Goal: Task Accomplishment & Management: Use online tool/utility

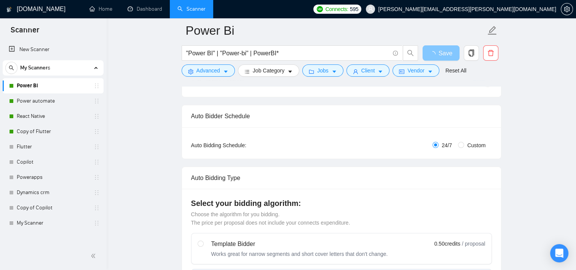
scroll to position [99, 0]
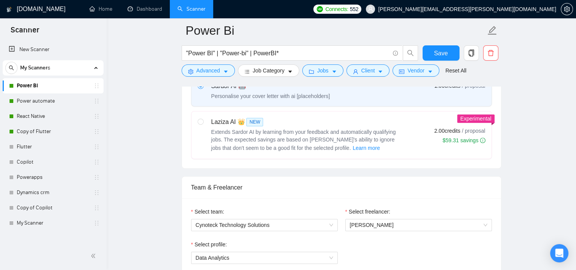
scroll to position [365, 0]
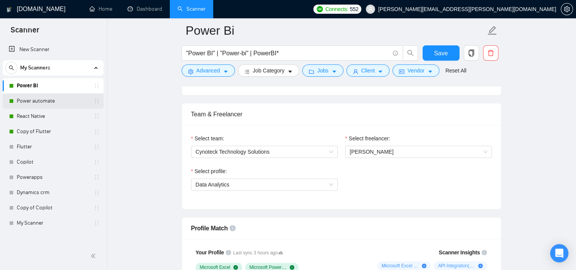
click at [39, 101] on link "Power automate" at bounding box center [53, 100] width 72 height 15
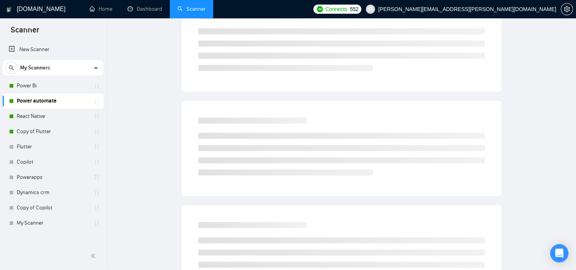
scroll to position [8, 0]
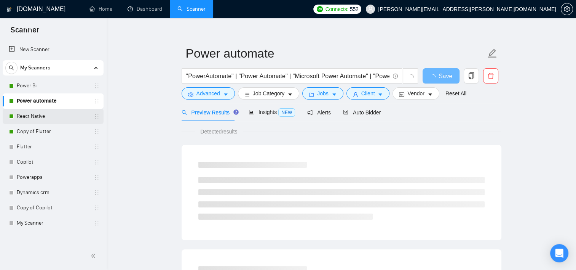
click at [38, 117] on link "React Native" at bounding box center [53, 115] width 72 height 15
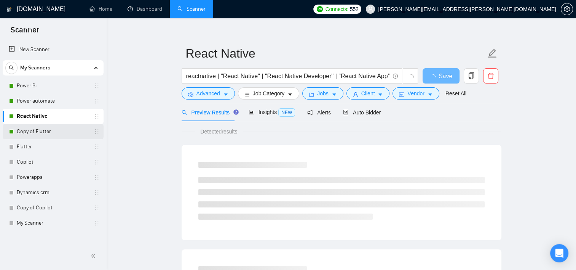
click at [38, 131] on link "Copy of Flutter" at bounding box center [53, 131] width 72 height 15
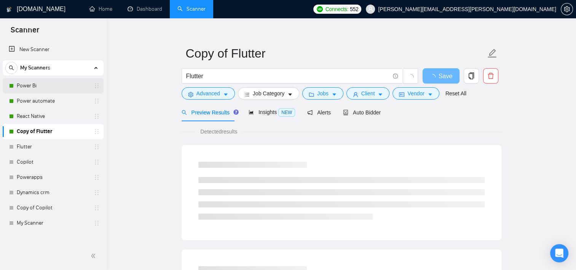
click at [34, 85] on link "Power Bi" at bounding box center [53, 85] width 72 height 15
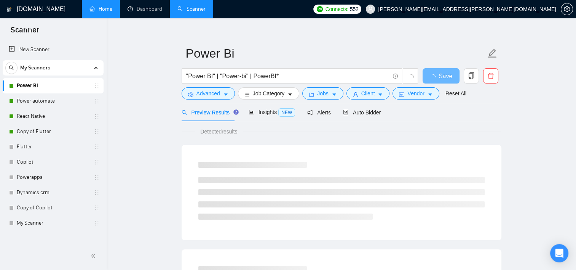
click at [103, 9] on link "Home" at bounding box center [100, 9] width 23 height 6
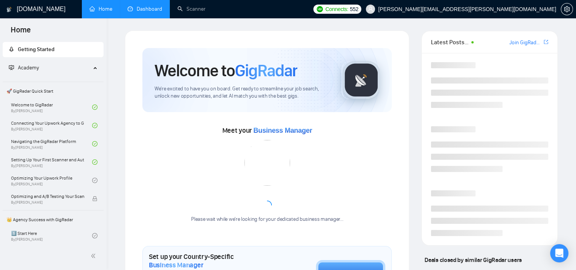
click at [135, 6] on link "Dashboard" at bounding box center [145, 9] width 35 height 6
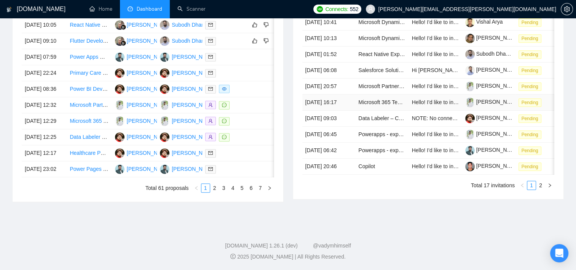
scroll to position [343, 0]
drag, startPoint x: 381, startPoint y: 184, endPoint x: 464, endPoint y: 184, distance: 83.0
click at [464, 184] on div "Date Title Invitation Letter Freelancer Status 30 Sep, 2025 10:41 Microsoft Dyn…" at bounding box center [428, 95] width 252 height 190
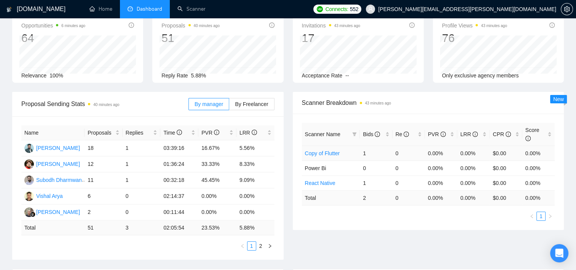
scroll to position [190, 0]
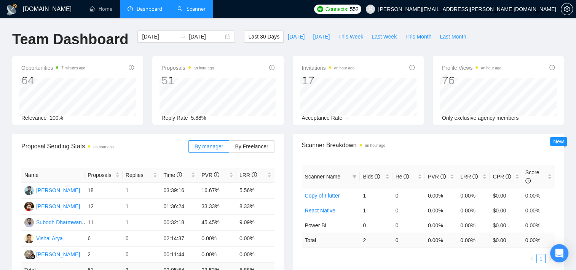
click at [194, 8] on link "Scanner" at bounding box center [191, 9] width 28 height 6
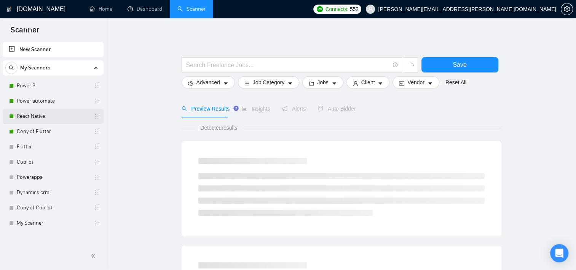
click at [48, 111] on link "React Native" at bounding box center [53, 115] width 72 height 15
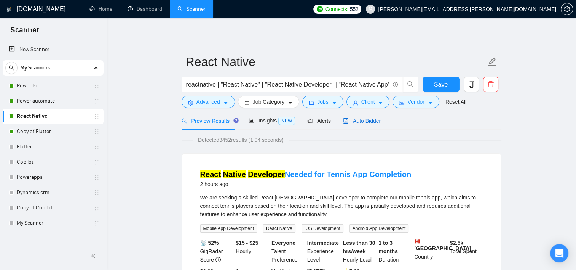
click at [372, 121] on span "Auto Bidder" at bounding box center [362, 121] width 38 height 6
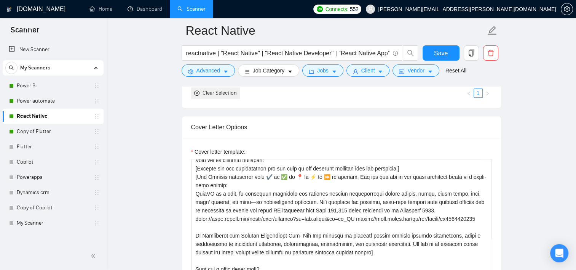
scroll to position [142, 0]
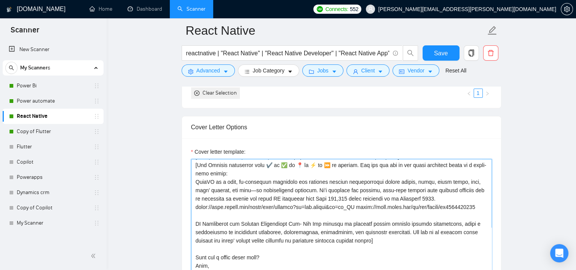
click at [331, 206] on textarea "Cover letter template:" at bounding box center [341, 244] width 301 height 171
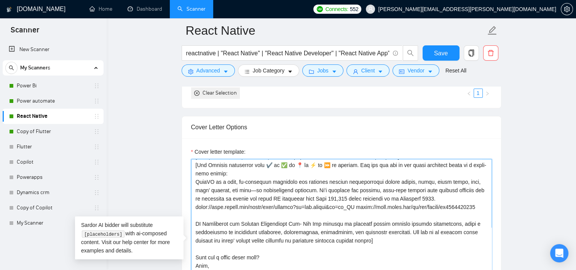
click at [364, 197] on textarea "Cover letter template:" at bounding box center [341, 244] width 301 height 171
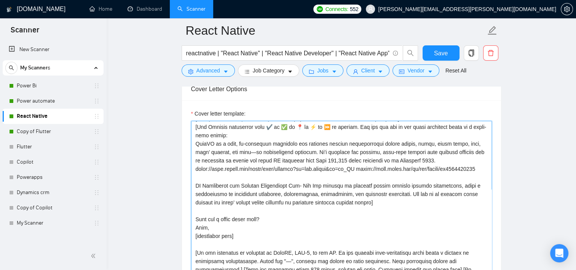
scroll to position [104, 0]
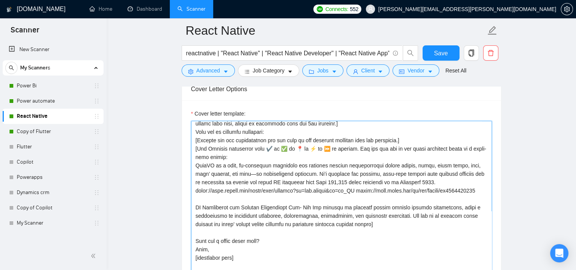
click at [375, 241] on textarea "Cover letter template:" at bounding box center [341, 206] width 301 height 171
click at [414, 244] on textarea "Cover letter template:" at bounding box center [341, 206] width 301 height 171
click at [361, 198] on textarea "Cover letter template:" at bounding box center [341, 206] width 301 height 171
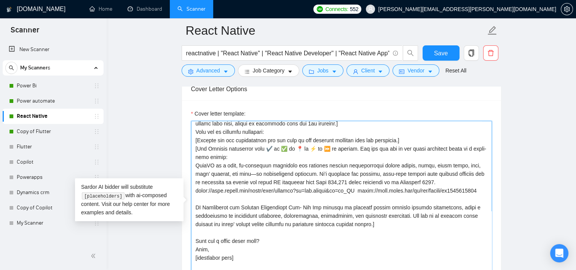
click at [327, 203] on textarea "Cover letter template:" at bounding box center [341, 206] width 301 height 171
click at [226, 215] on textarea "Cover letter template:" at bounding box center [341, 206] width 301 height 171
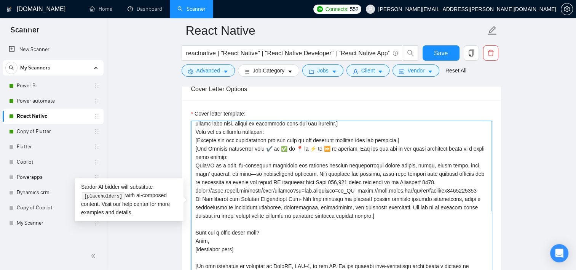
click at [396, 226] on textarea "Cover letter template:" at bounding box center [341, 206] width 301 height 171
click at [306, 213] on textarea "Cover letter template:" at bounding box center [341, 206] width 301 height 171
click at [255, 180] on textarea "Cover letter template:" at bounding box center [341, 206] width 301 height 171
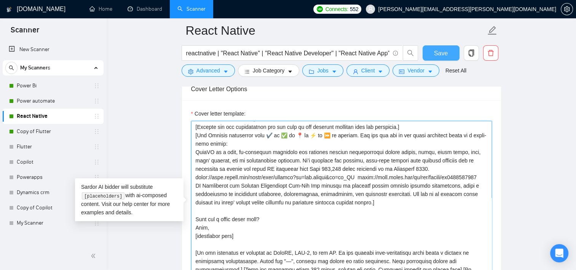
type textarea "Hi, [use the client’s name if it’s mentioned in the description, if none or com…"
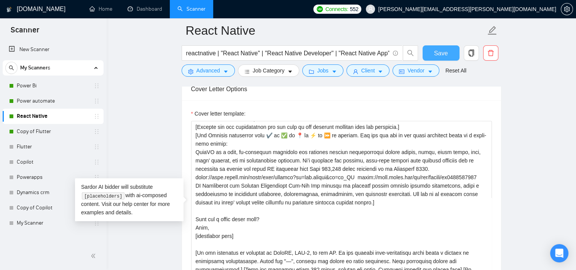
click at [434, 48] on span "Save" at bounding box center [441, 53] width 14 height 10
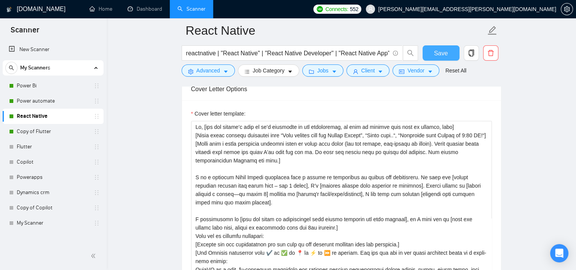
click at [434, 49] on span "Save" at bounding box center [441, 53] width 14 height 10
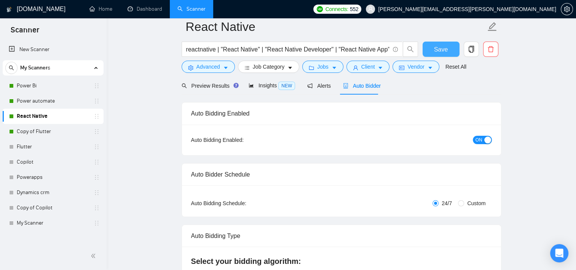
scroll to position [0, 0]
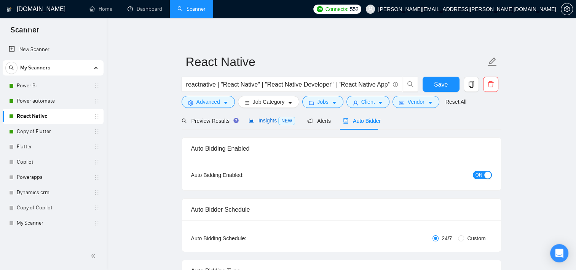
click at [263, 117] on span "Insights NEW" at bounding box center [272, 120] width 46 height 6
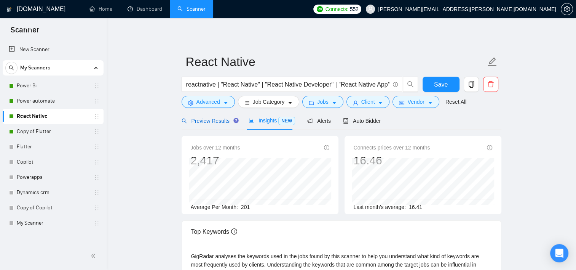
click at [200, 118] on span "Preview Results" at bounding box center [209, 121] width 55 height 6
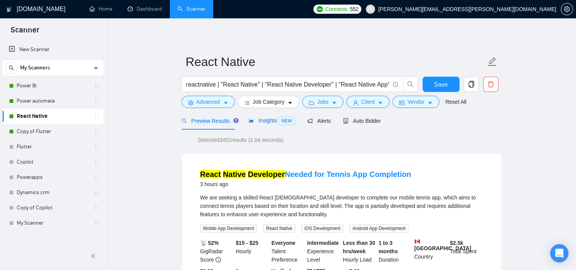
click at [271, 121] on span "Insights NEW" at bounding box center [272, 120] width 46 height 6
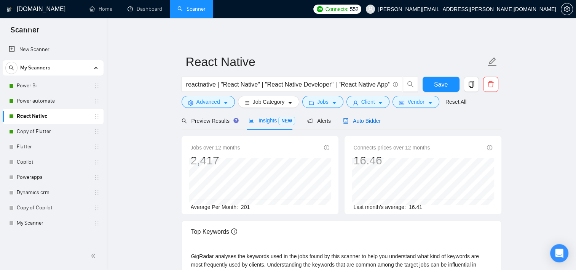
click at [358, 118] on span "Auto Bidder" at bounding box center [362, 121] width 38 height 6
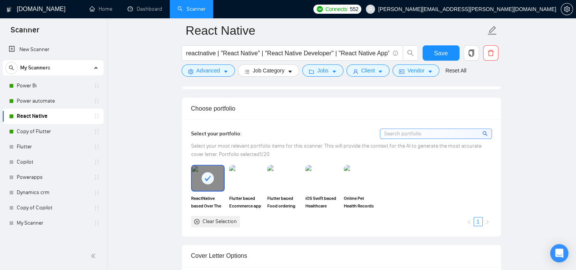
scroll to position [723, 0]
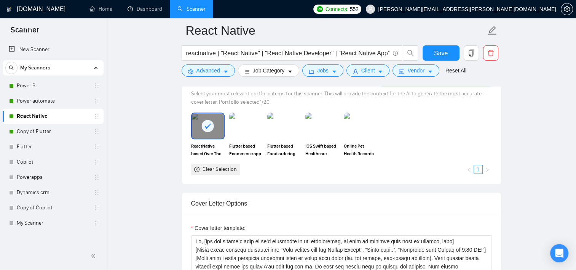
click at [199, 168] on div "Clear Selection" at bounding box center [215, 168] width 49 height 11
click at [213, 125] on img at bounding box center [208, 125] width 32 height 25
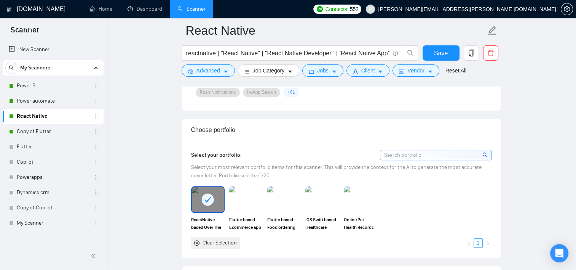
scroll to position [647, 0]
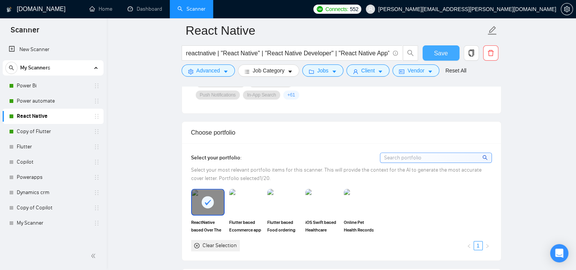
click at [440, 57] on span "Save" at bounding box center [441, 53] width 14 height 10
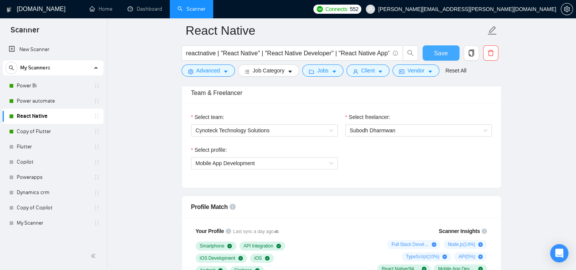
scroll to position [419, 0]
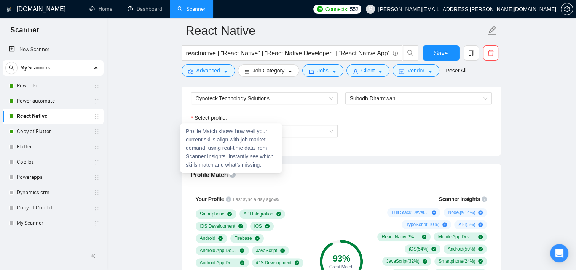
click at [232, 174] on icon "info-circle" at bounding box center [233, 174] width 6 height 6
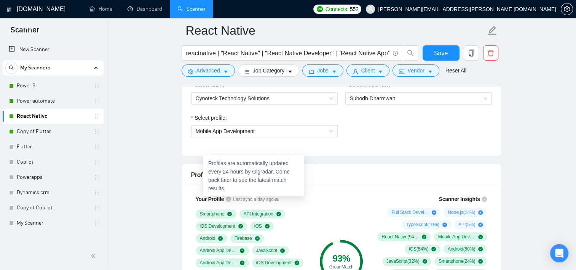
click at [274, 199] on icon at bounding box center [276, 198] width 5 height 3
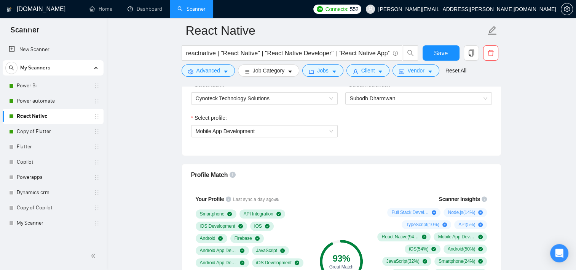
click at [228, 199] on icon "info-circle" at bounding box center [228, 198] width 5 height 5
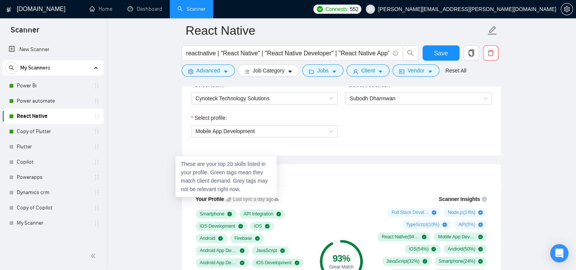
click at [228, 199] on icon "info-circle" at bounding box center [228, 198] width 5 height 5
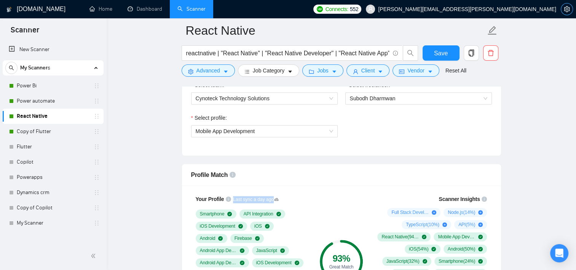
click at [562, 10] on span "setting" at bounding box center [566, 9] width 11 height 6
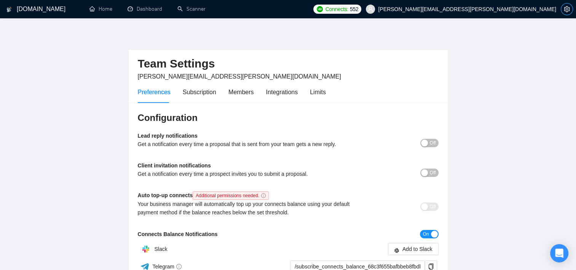
click at [566, 9] on icon "setting" at bounding box center [567, 9] width 6 height 6
click at [562, 10] on span "setting" at bounding box center [566, 9] width 11 height 6
click at [540, 9] on span "[PERSON_NAME][EMAIL_ADDRESS][PERSON_NAME][DOMAIN_NAME]" at bounding box center [467, 9] width 178 height 0
click at [433, 145] on span "Off" at bounding box center [433, 143] width 6 height 8
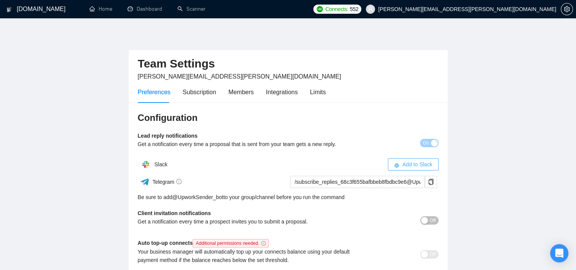
click at [417, 166] on span "Add to Slack" at bounding box center [417, 164] width 30 height 8
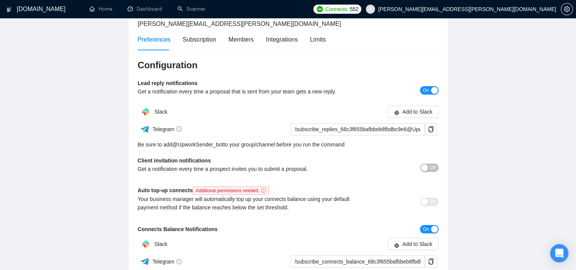
scroll to position [76, 0]
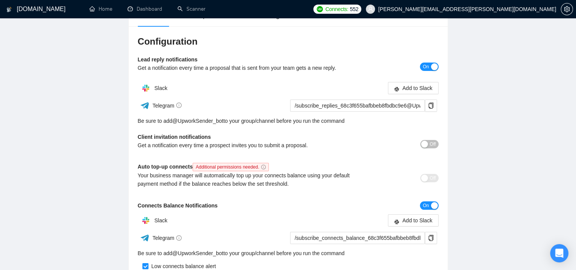
click at [427, 144] on div "button" at bounding box center [424, 143] width 7 height 7
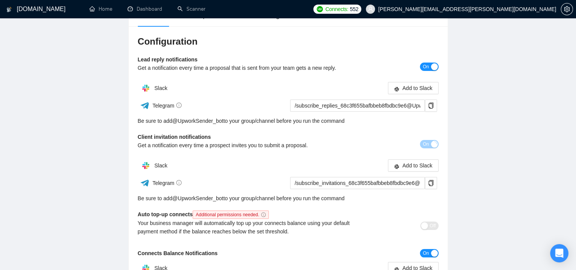
scroll to position [114, 0]
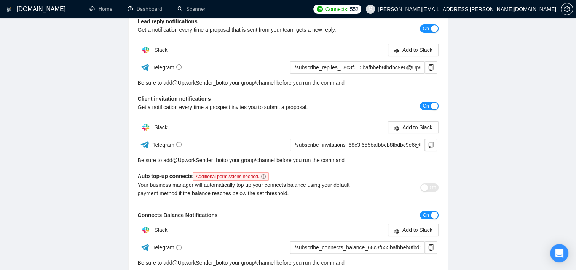
click at [427, 105] on span "On" at bounding box center [426, 106] width 6 height 8
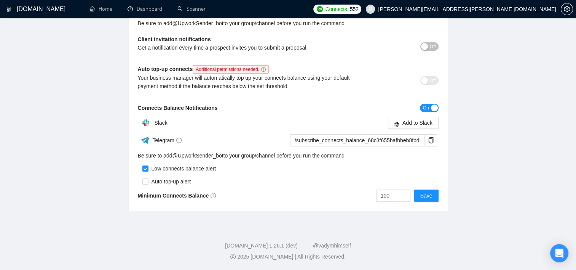
scroll to position [174, 0]
drag, startPoint x: 400, startPoint y: 196, endPoint x: 378, endPoint y: 196, distance: 22.8
click at [378, 196] on input "100" at bounding box center [392, 195] width 33 height 11
click at [488, 167] on main "Team Settings bhuwan.joshi@cynoteck.com Preferences Subscription Members Integr…" at bounding box center [288, 34] width 552 height 354
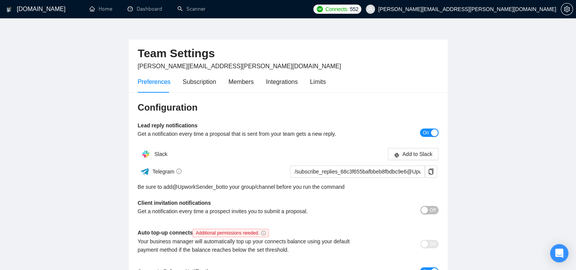
scroll to position [0, 0]
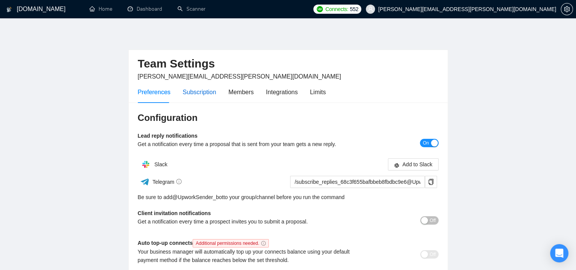
click at [194, 90] on div "Subscription" at bounding box center [199, 92] width 33 height 10
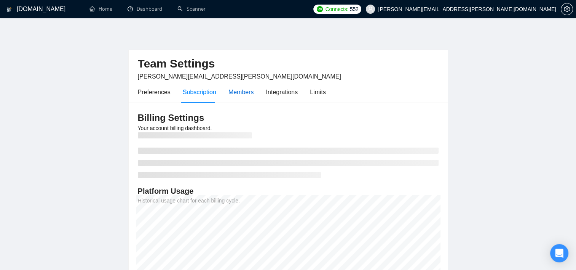
click at [239, 88] on div "Members" at bounding box center [241, 92] width 26 height 10
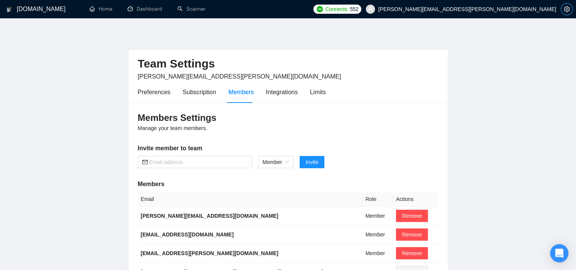
click at [568, 3] on button "button" at bounding box center [567, 9] width 12 height 12
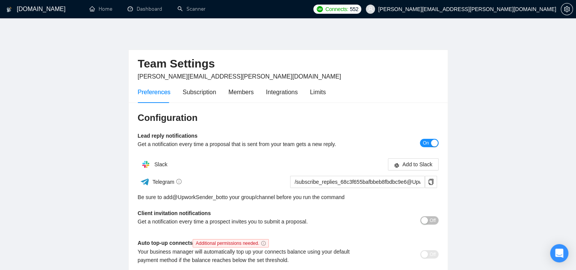
click at [537, 9] on span "[PERSON_NAME][EMAIL_ADDRESS][PERSON_NAME][DOMAIN_NAME]" at bounding box center [467, 9] width 178 height 0
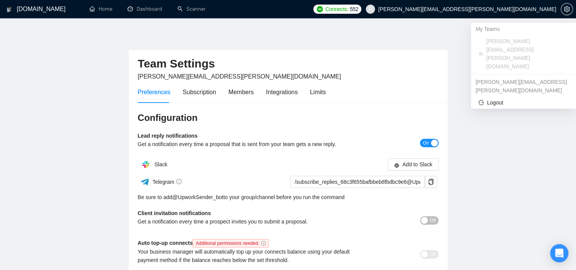
click at [507, 9] on span "[PERSON_NAME][EMAIL_ADDRESS][PERSON_NAME][DOMAIN_NAME]" at bounding box center [467, 9] width 178 height 0
click at [497, 98] on span "Logout" at bounding box center [524, 102] width 90 height 8
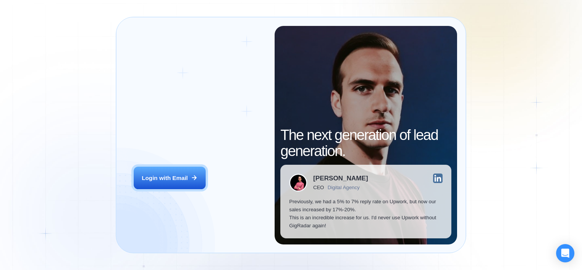
click at [181, 178] on div "Login with Email" at bounding box center [165, 178] width 46 height 8
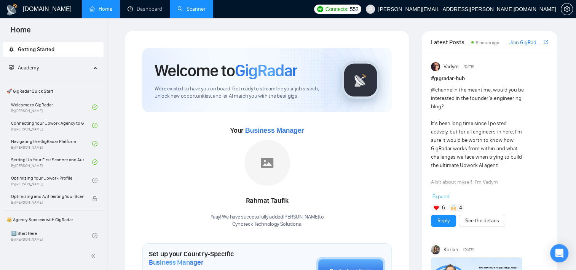
click at [185, 8] on link "Scanner" at bounding box center [191, 9] width 28 height 6
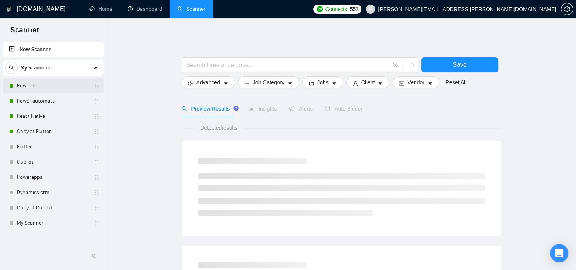
click at [46, 83] on link "Power Bi" at bounding box center [53, 85] width 72 height 15
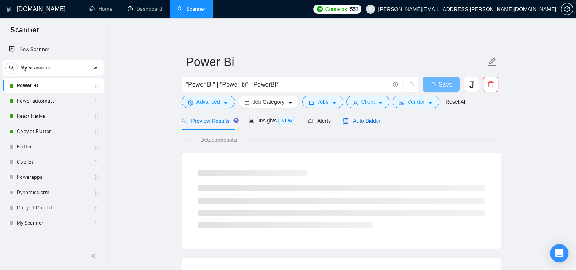
click at [367, 116] on div "Auto Bidder" at bounding box center [362, 120] width 38 height 8
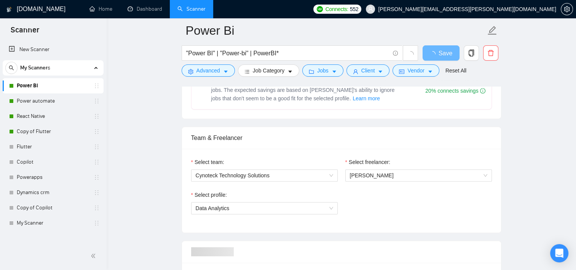
scroll to position [343, 0]
click at [33, 101] on link "Power automate" at bounding box center [53, 100] width 72 height 15
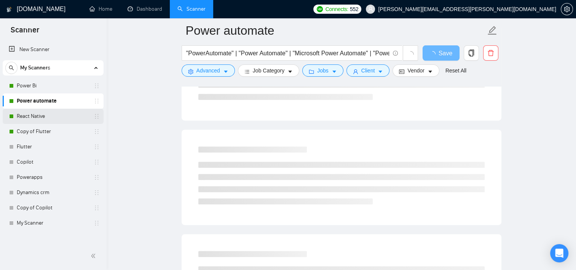
click at [52, 112] on link "React Native" at bounding box center [53, 115] width 72 height 15
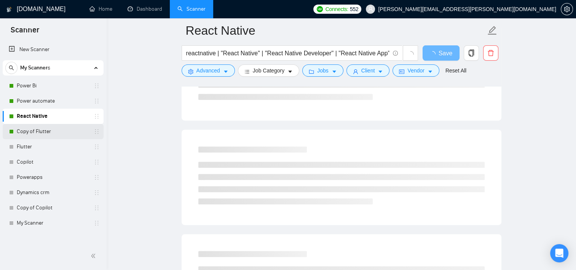
click at [38, 124] on link "Copy of Flutter" at bounding box center [53, 131] width 72 height 15
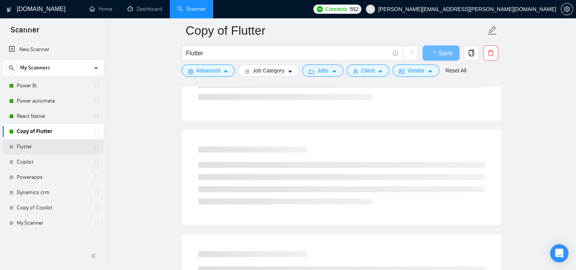
click at [30, 146] on link "Flutter" at bounding box center [53, 146] width 72 height 15
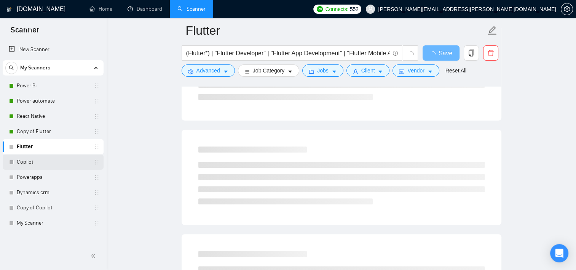
click at [33, 163] on link "Copilot" at bounding box center [53, 161] width 72 height 15
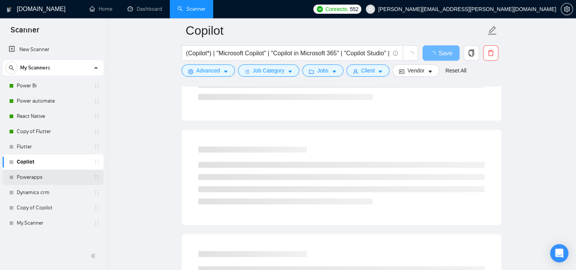
click at [35, 180] on link "Powerapps" at bounding box center [53, 176] width 72 height 15
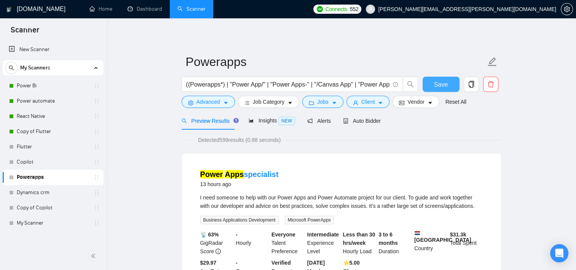
click at [434, 88] on button "Save" at bounding box center [441, 84] width 37 height 15
